Goal: Information Seeking & Learning: Learn about a topic

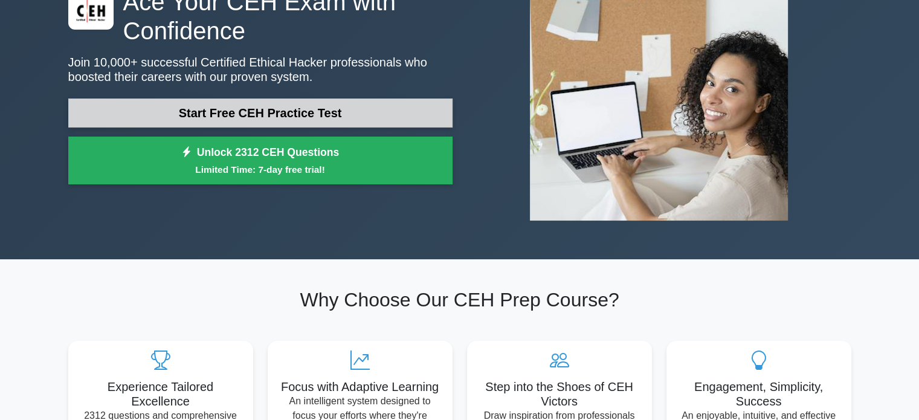
click at [315, 104] on link "Start Free CEH Practice Test" at bounding box center [260, 113] width 384 height 29
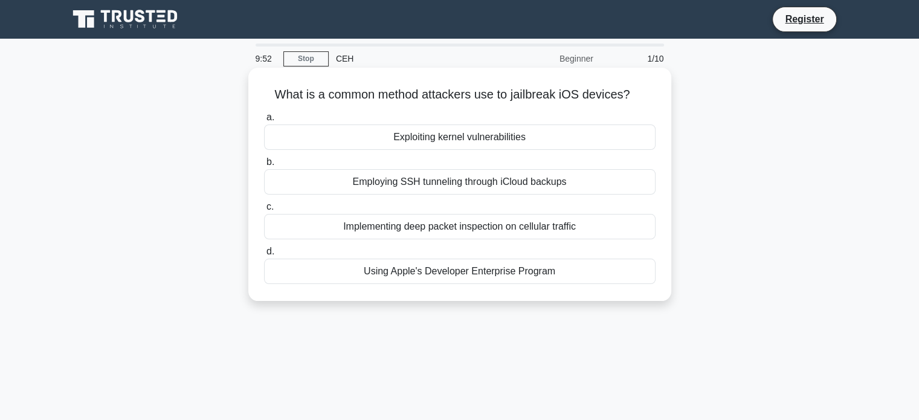
click at [585, 172] on div "Employing SSH tunneling through iCloud backups" at bounding box center [460, 181] width 392 height 25
click at [264, 166] on input "b. Employing SSH tunneling through iCloud backups" at bounding box center [264, 162] width 0 height 8
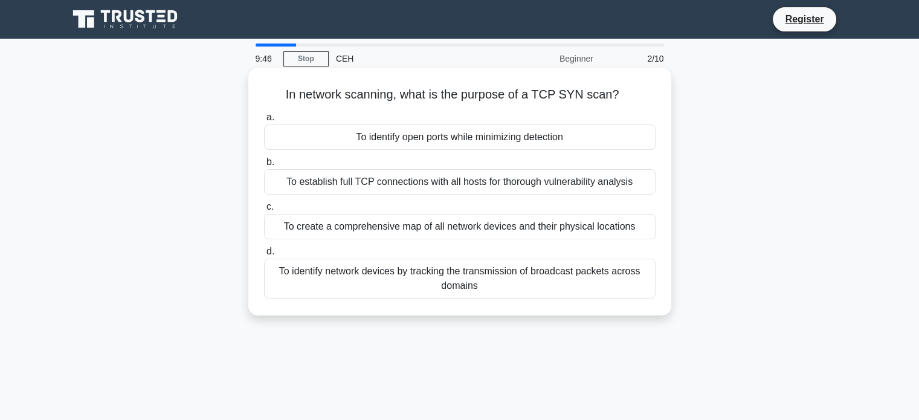
click at [588, 182] on div "To establish full TCP connections with all hosts for thorough vulnerability ana…" at bounding box center [460, 181] width 392 height 25
click at [264, 166] on input "b. To establish full TCP connections with all hosts for thorough vulnerability …" at bounding box center [264, 162] width 0 height 8
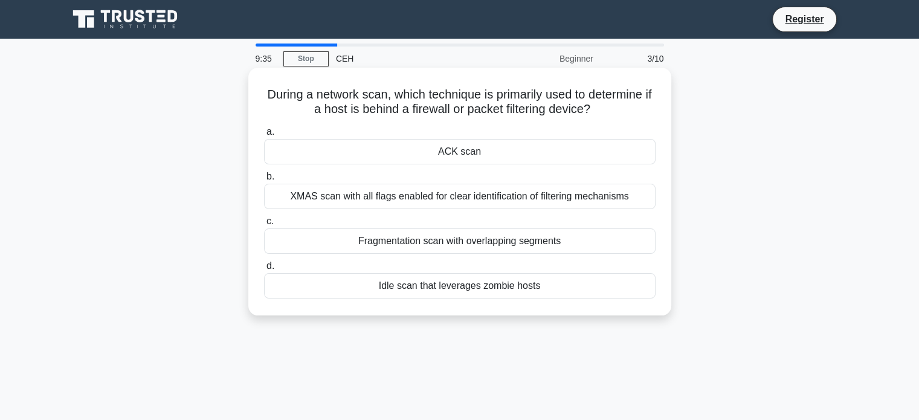
click at [493, 152] on div "ACK scan" at bounding box center [460, 151] width 392 height 25
click at [264, 136] on input "a. ACK scan" at bounding box center [264, 132] width 0 height 8
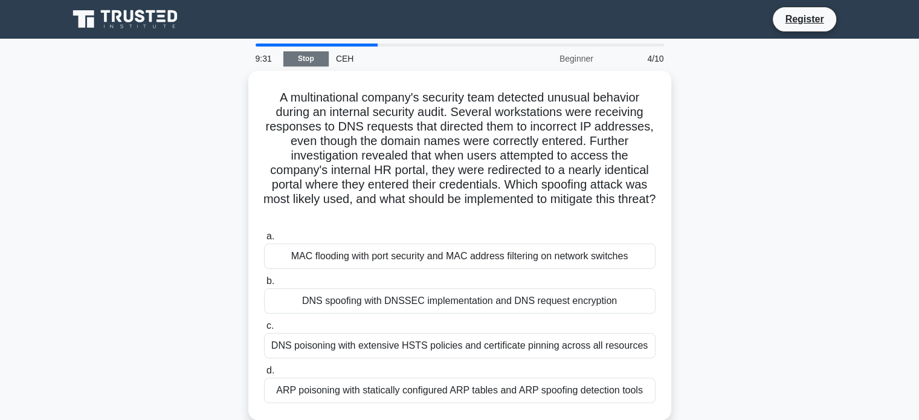
click at [288, 54] on link "Stop" at bounding box center [305, 58] width 45 height 15
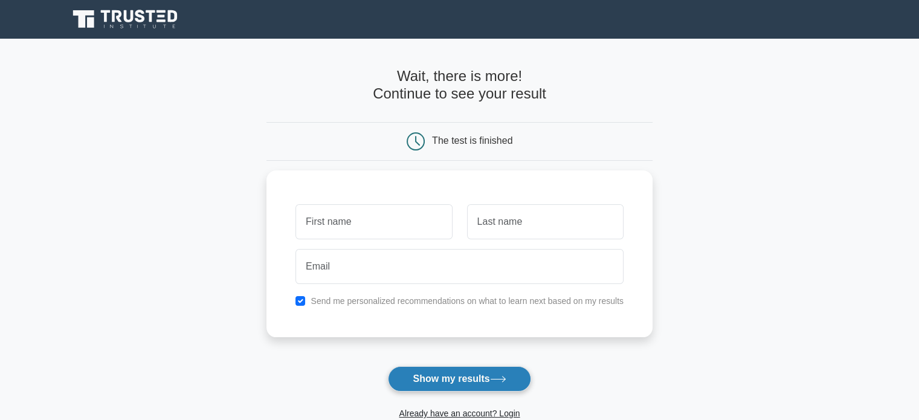
click at [462, 383] on button "Show my results" at bounding box center [459, 378] width 143 height 25
